Goal: Transaction & Acquisition: Purchase product/service

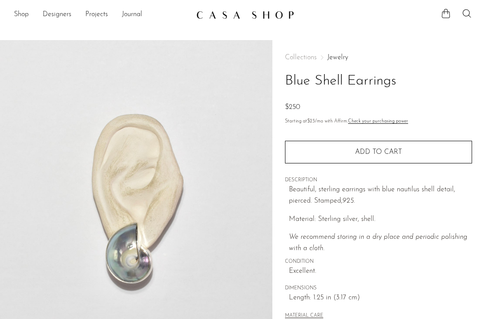
click at [336, 54] on link "Jewelry" at bounding box center [337, 57] width 21 height 7
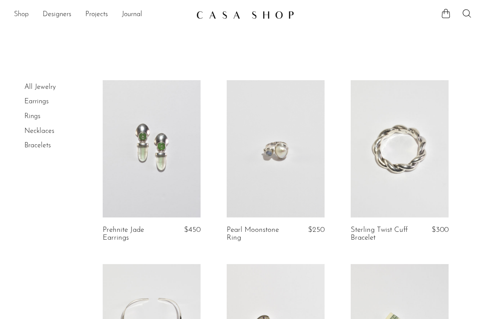
click at [17, 16] on link "Shop" at bounding box center [21, 14] width 15 height 11
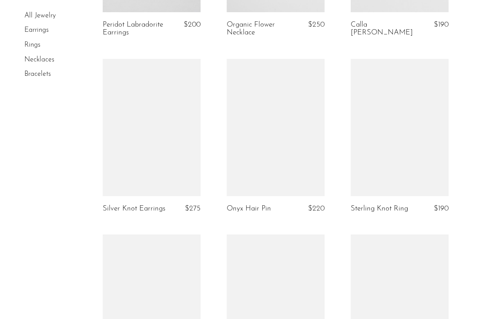
scroll to position [707, 0]
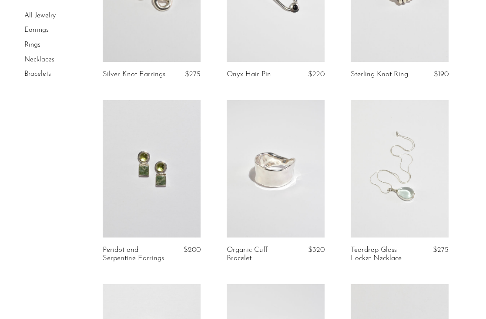
click at [282, 150] on link at bounding box center [276, 168] width 98 height 137
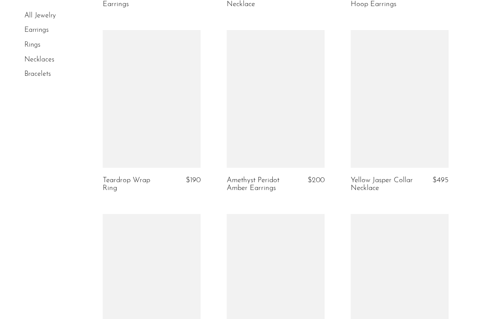
scroll to position [1895, 0]
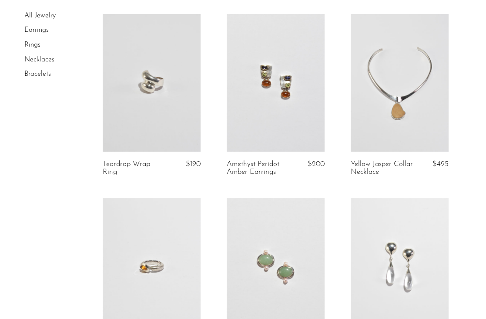
click at [269, 74] on link at bounding box center [276, 82] width 98 height 137
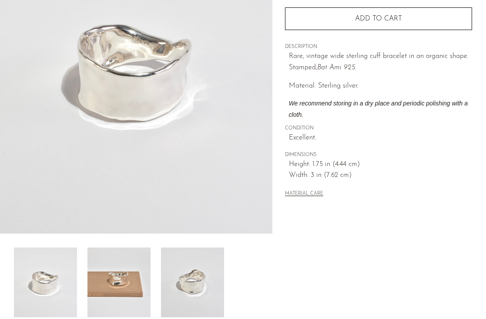
scroll to position [164, 0]
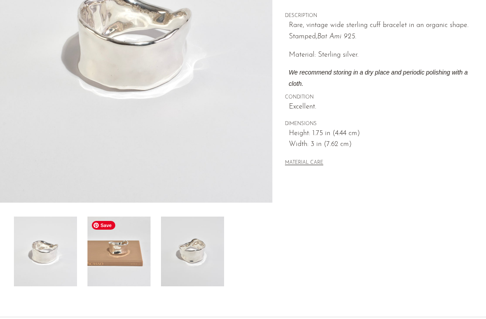
click at [123, 252] on img at bounding box center [119, 251] width 63 height 70
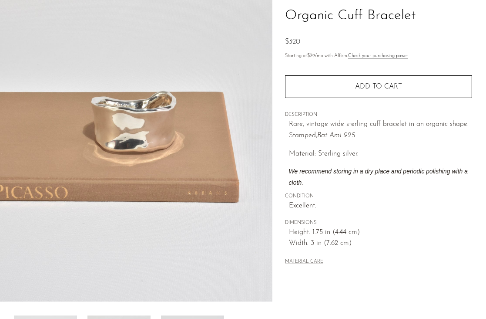
scroll to position [52, 0]
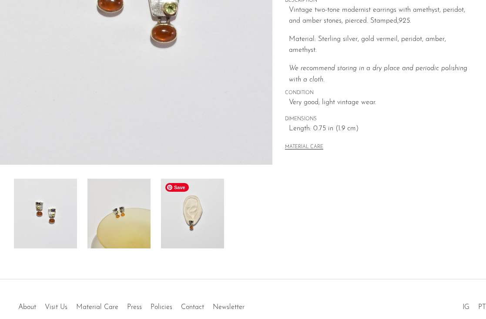
scroll to position [201, 0]
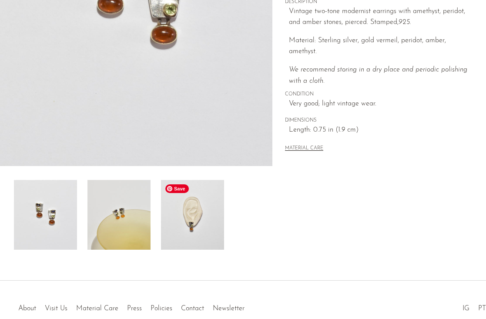
click at [192, 207] on img at bounding box center [192, 215] width 63 height 70
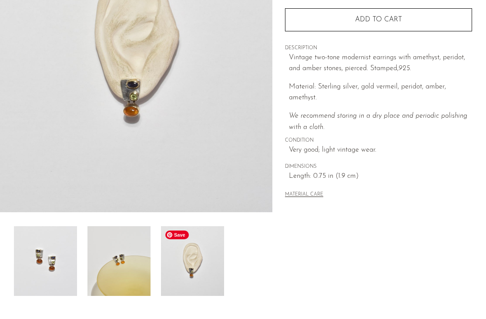
scroll to position [146, 0]
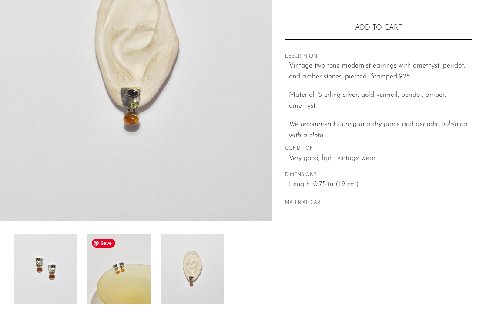
click at [126, 251] on img at bounding box center [119, 269] width 63 height 70
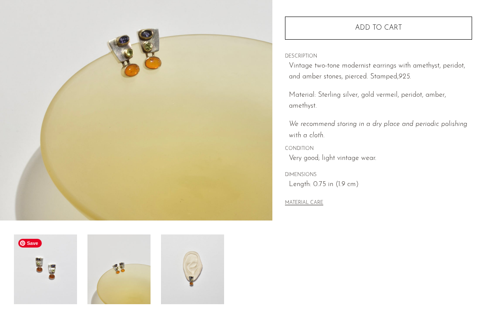
click at [58, 260] on img at bounding box center [45, 269] width 63 height 70
